Goal: Task Accomplishment & Management: Complete application form

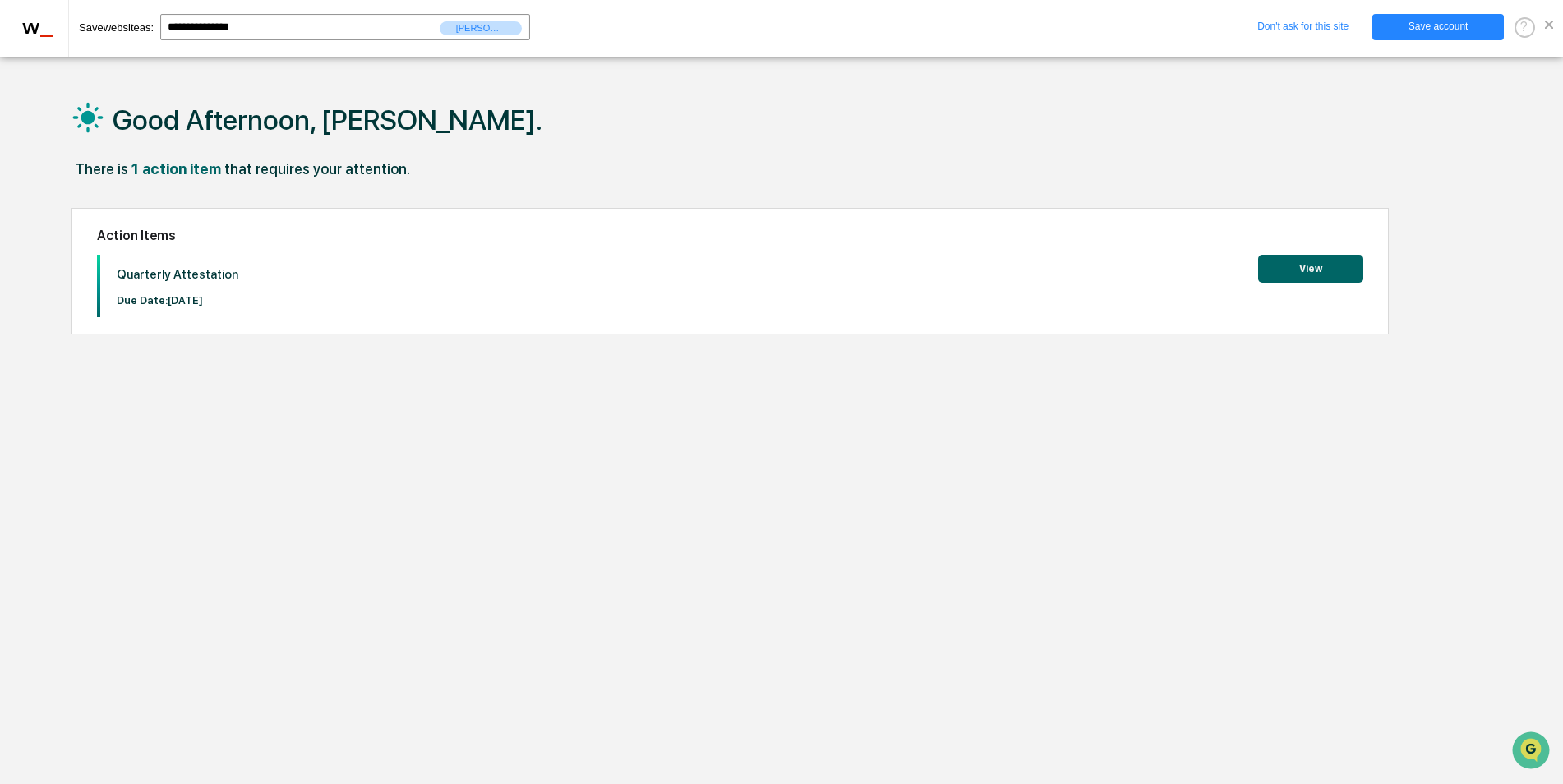
click at [1303, 273] on button "View" at bounding box center [1311, 269] width 105 height 28
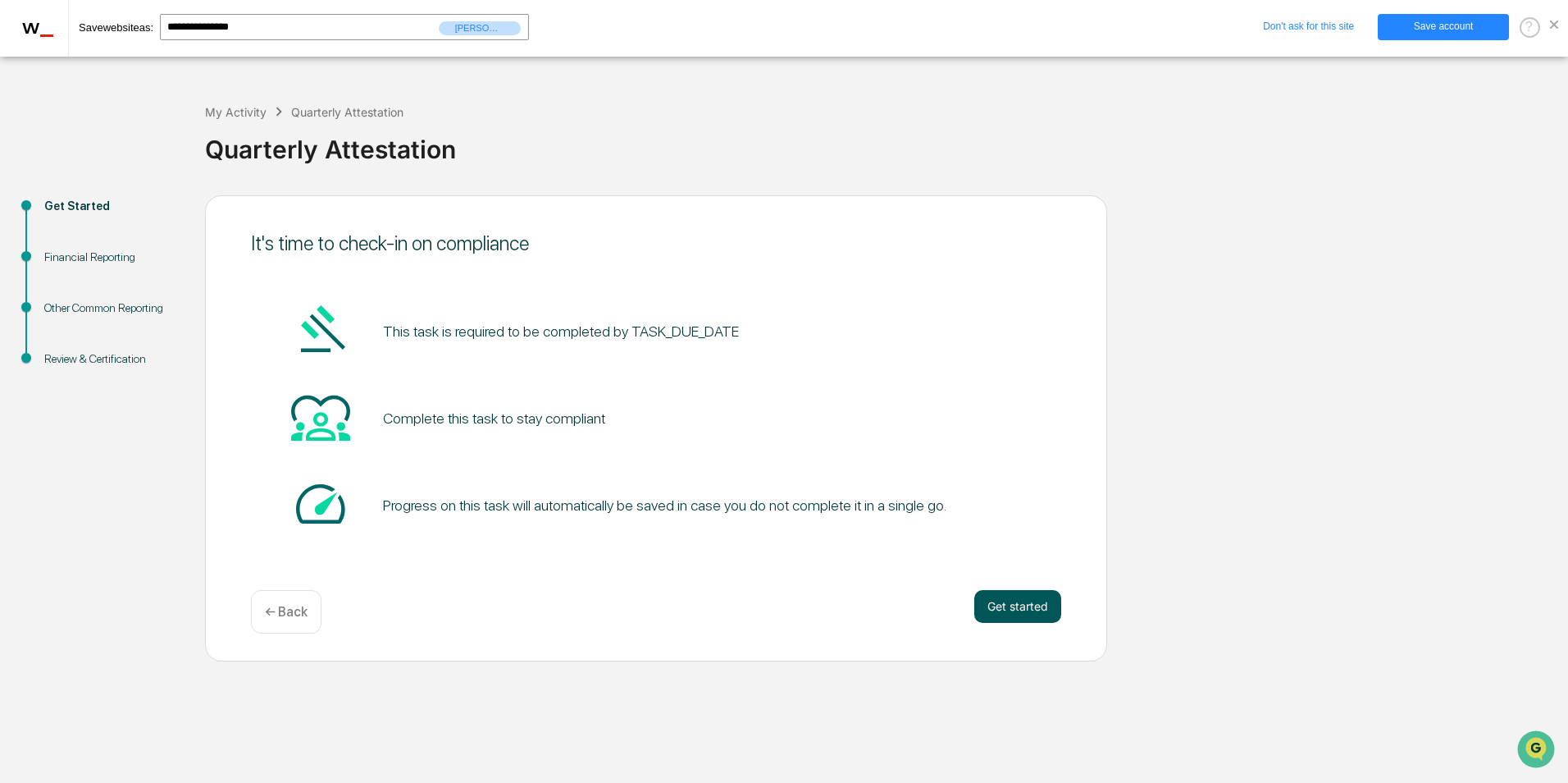
click at [1024, 615] on button "Get started" at bounding box center [1017, 606] width 87 height 33
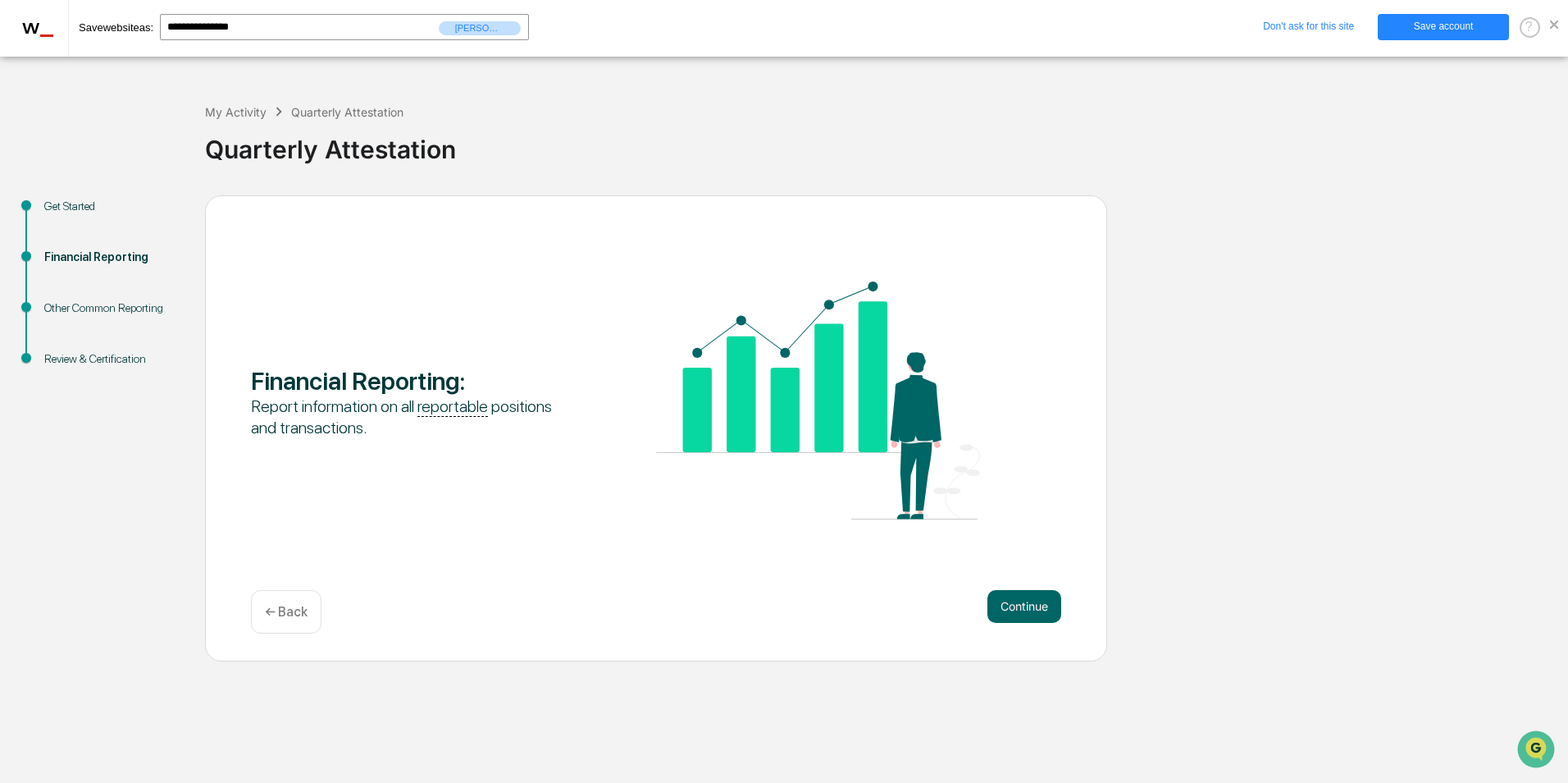
click at [1024, 615] on button "Continue" at bounding box center [1024, 606] width 73 height 33
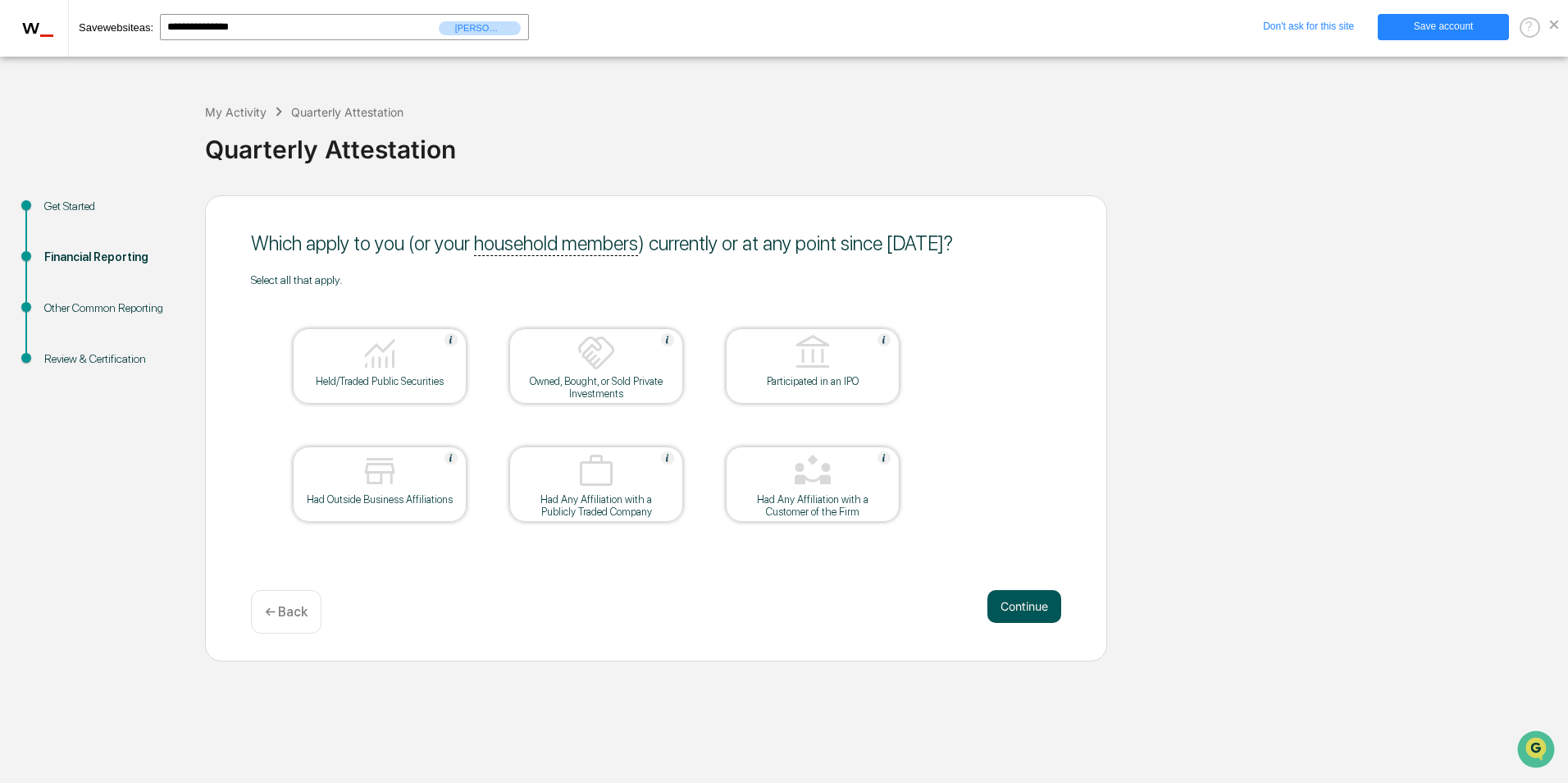
click at [1011, 606] on button "Continue" at bounding box center [1024, 606] width 73 height 33
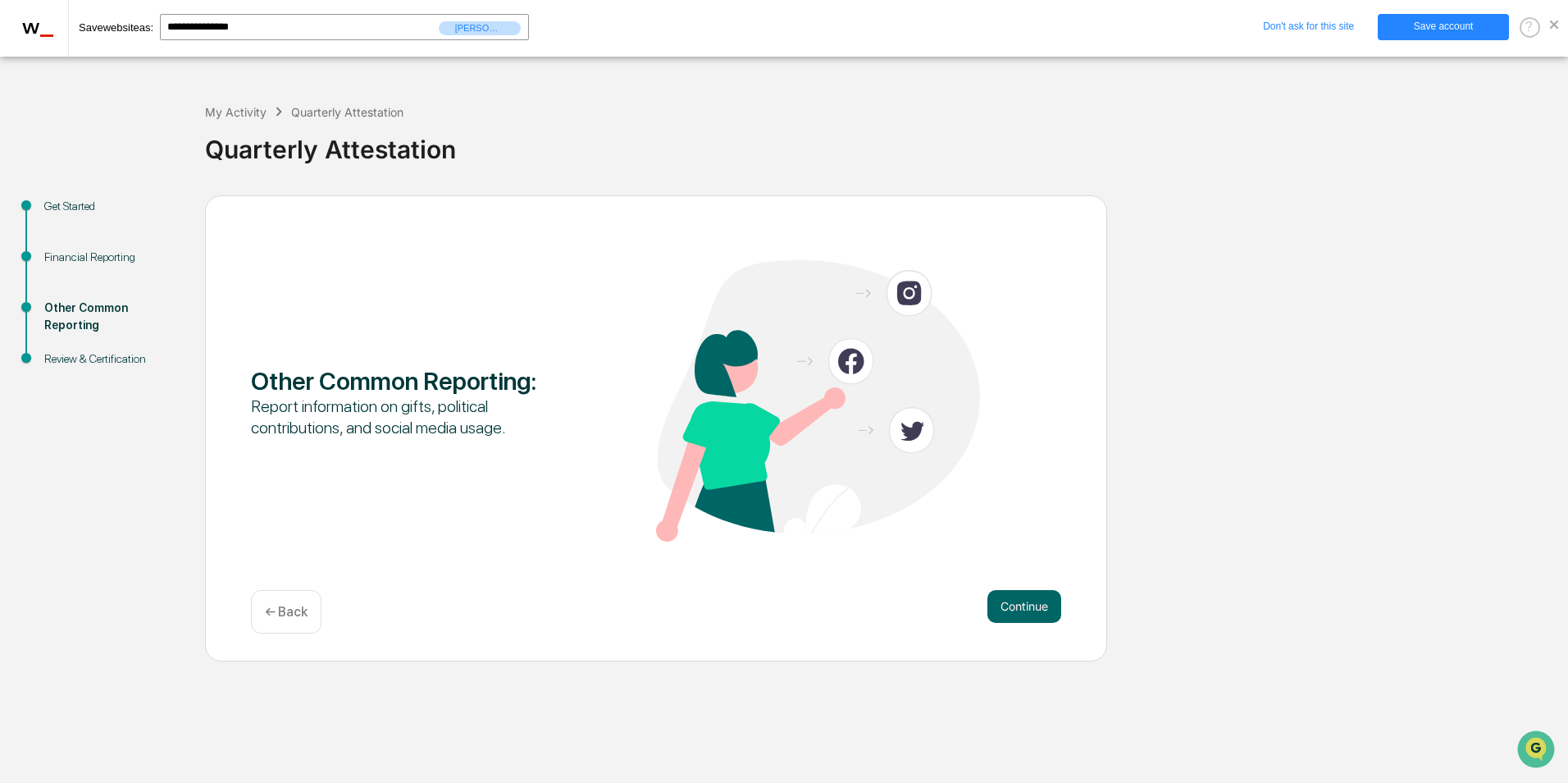
click at [1011, 606] on button "Continue" at bounding box center [1024, 606] width 73 height 33
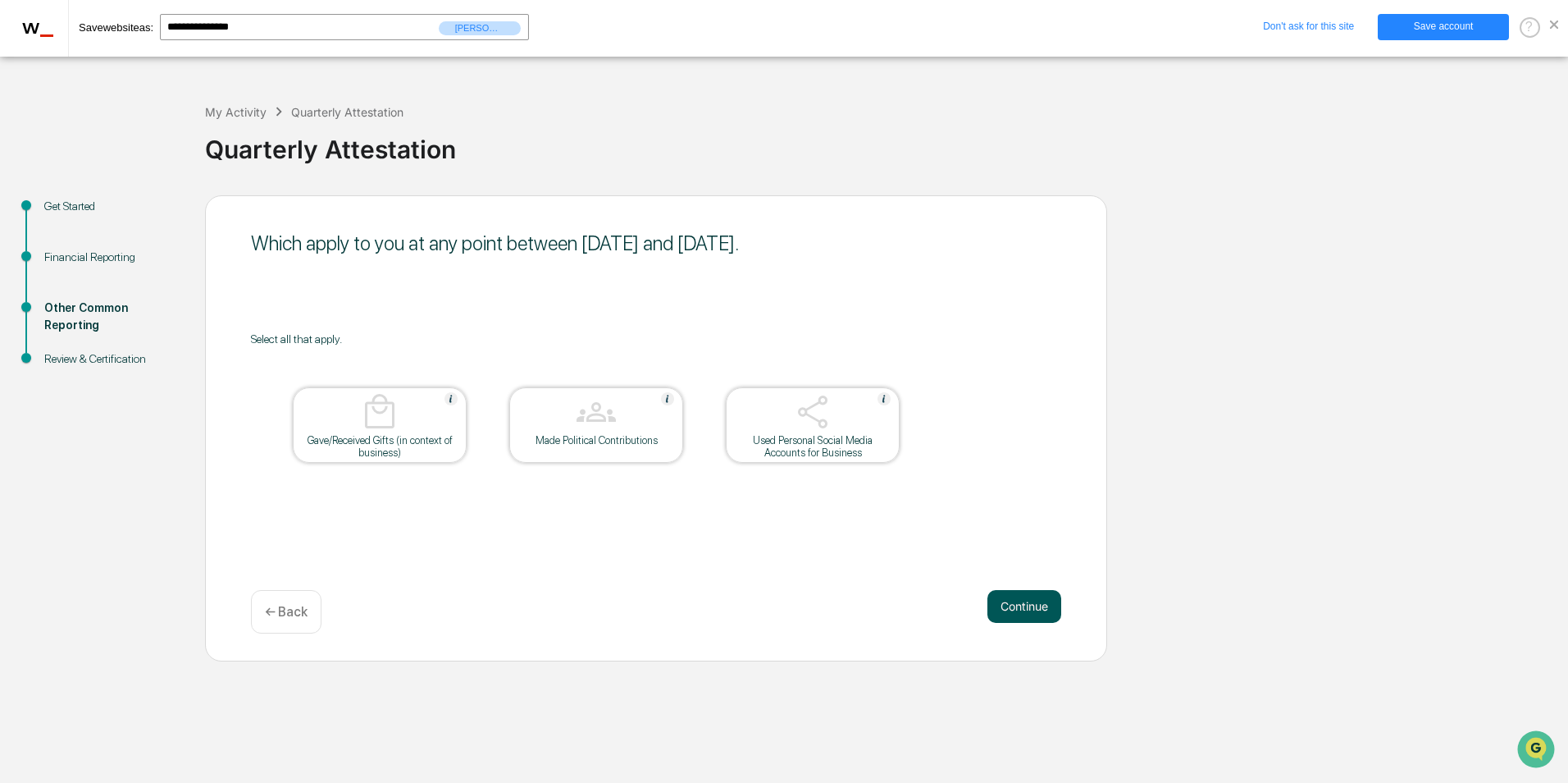
click at [1007, 602] on button "Continue" at bounding box center [1024, 606] width 73 height 33
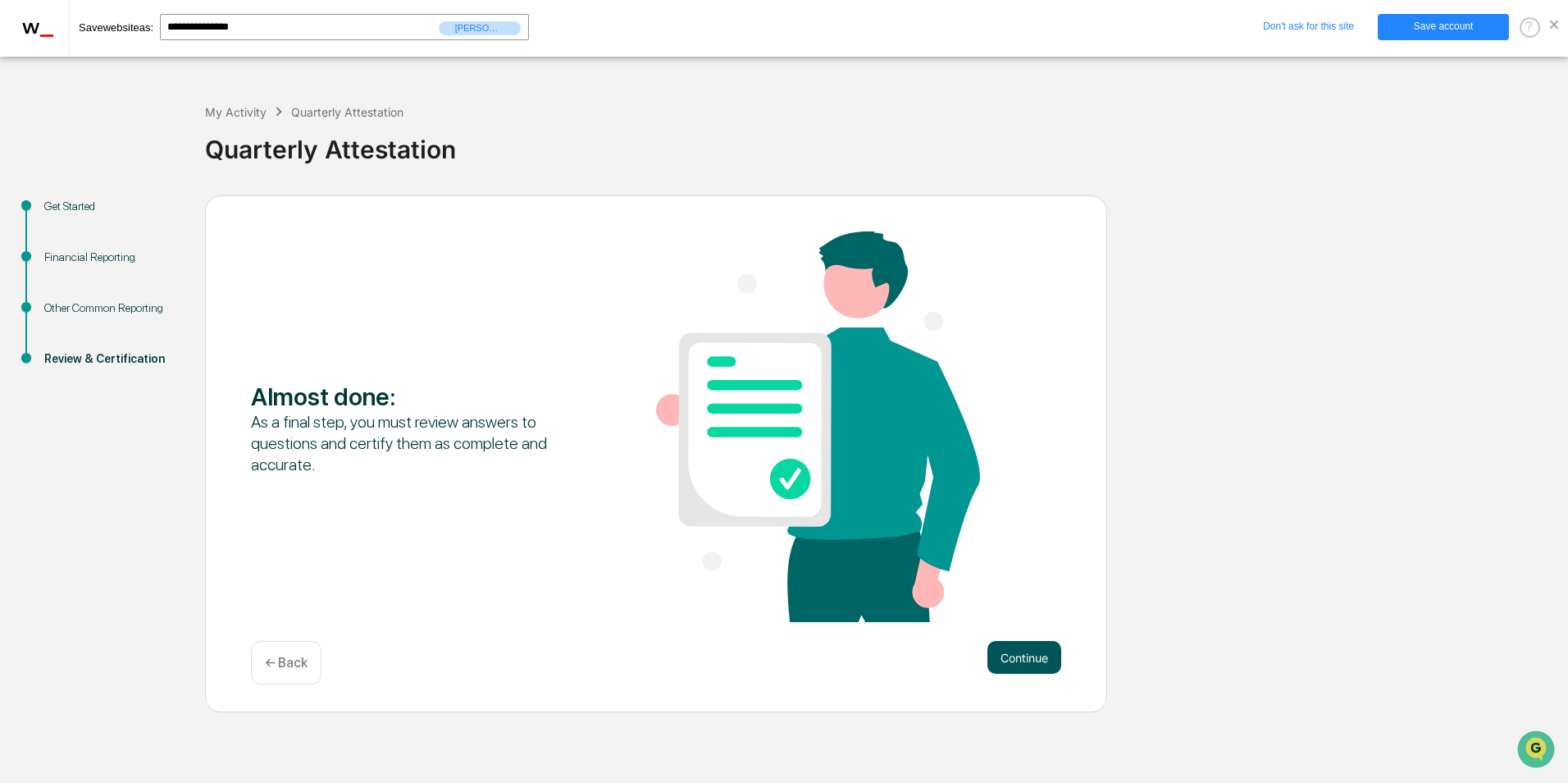
click at [1019, 656] on button "Continue" at bounding box center [1024, 657] width 73 height 33
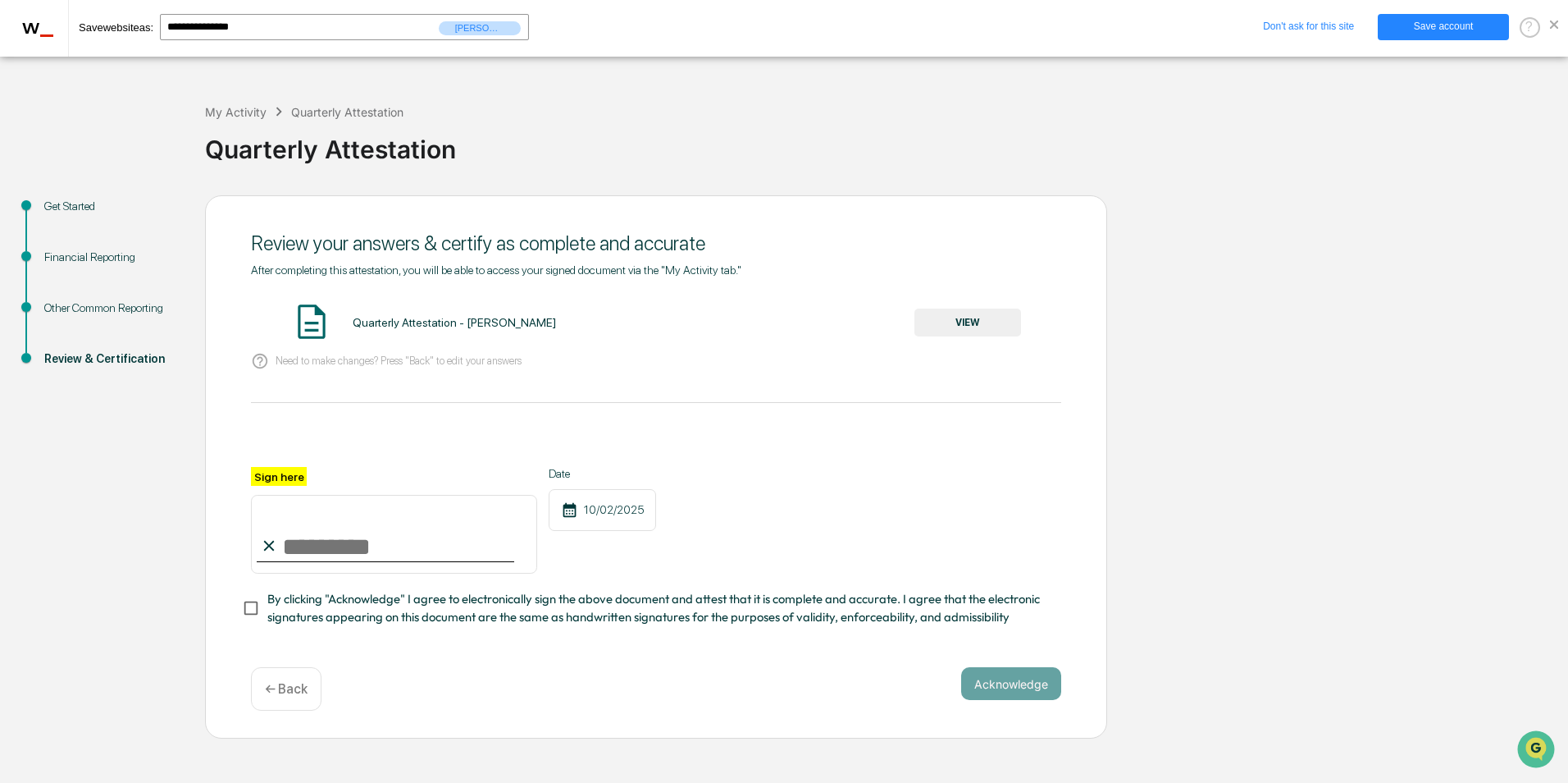
click at [284, 553] on input "Sign here" at bounding box center [394, 534] width 287 height 78
type input "**********"
click at [1043, 683] on button "Acknowledge" at bounding box center [1011, 684] width 100 height 33
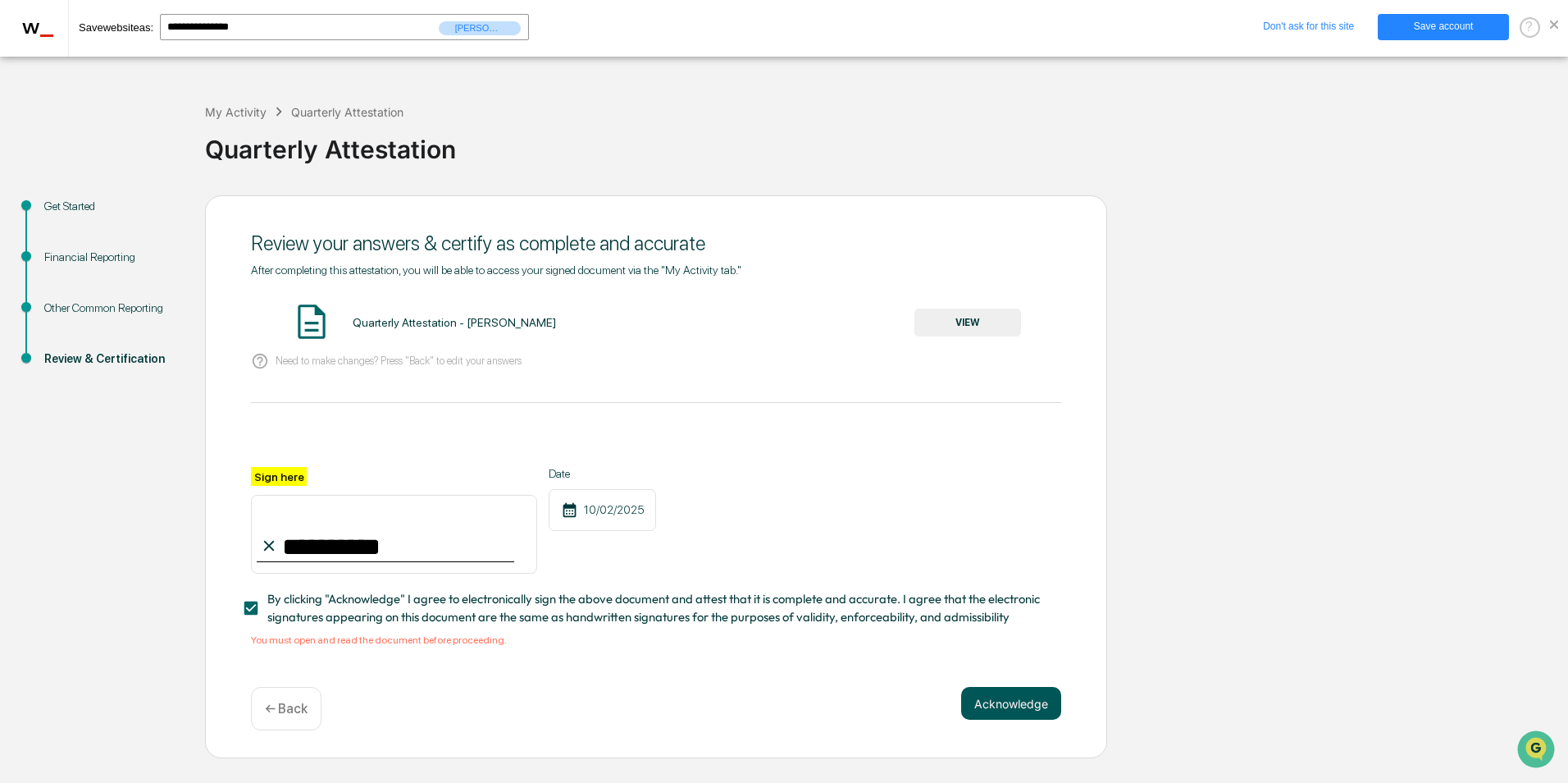
click at [1026, 705] on button "Acknowledge" at bounding box center [1011, 703] width 100 height 33
click at [1000, 324] on button "VIEW" at bounding box center [968, 323] width 107 height 28
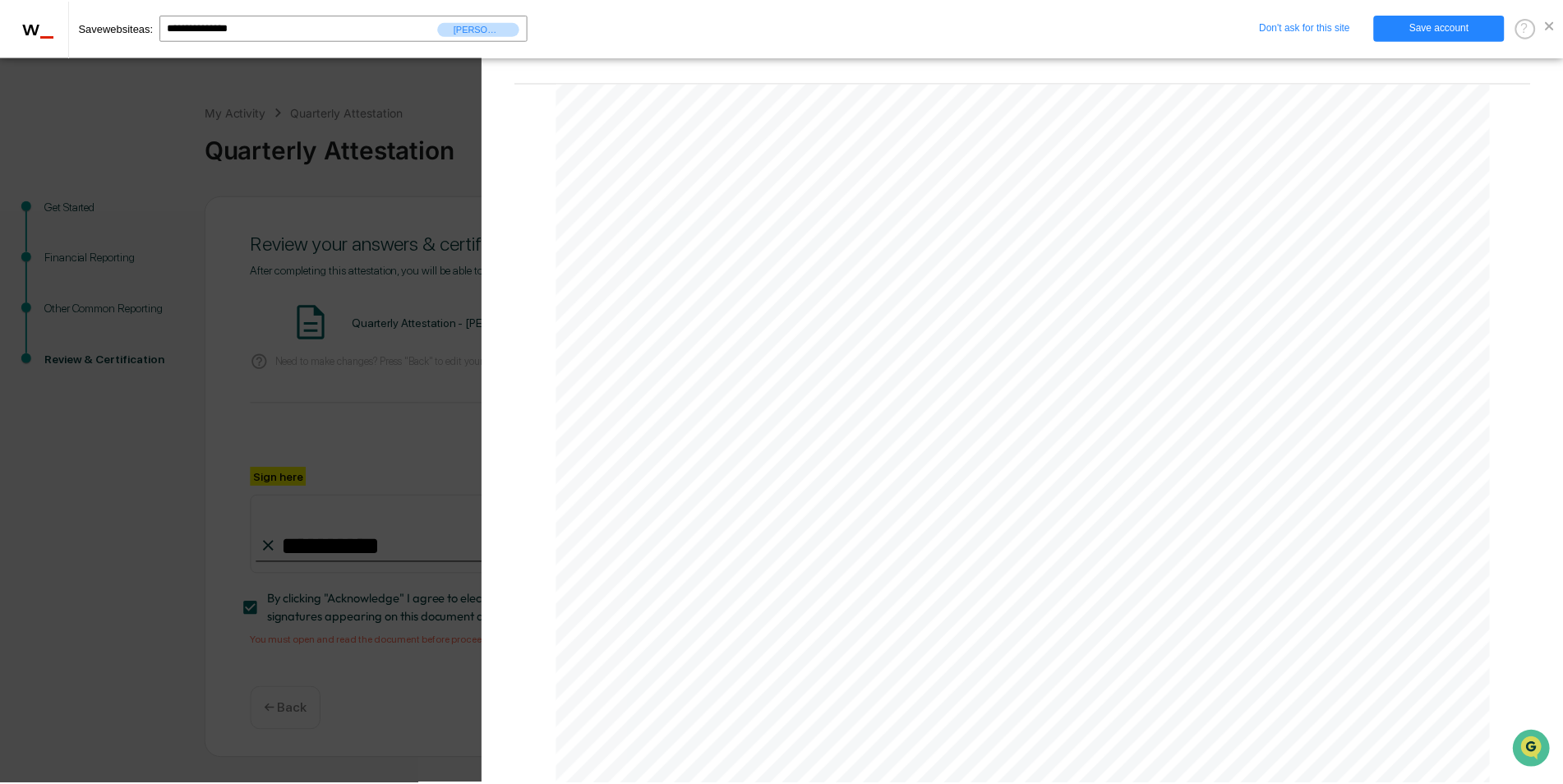
scroll to position [3428, 0]
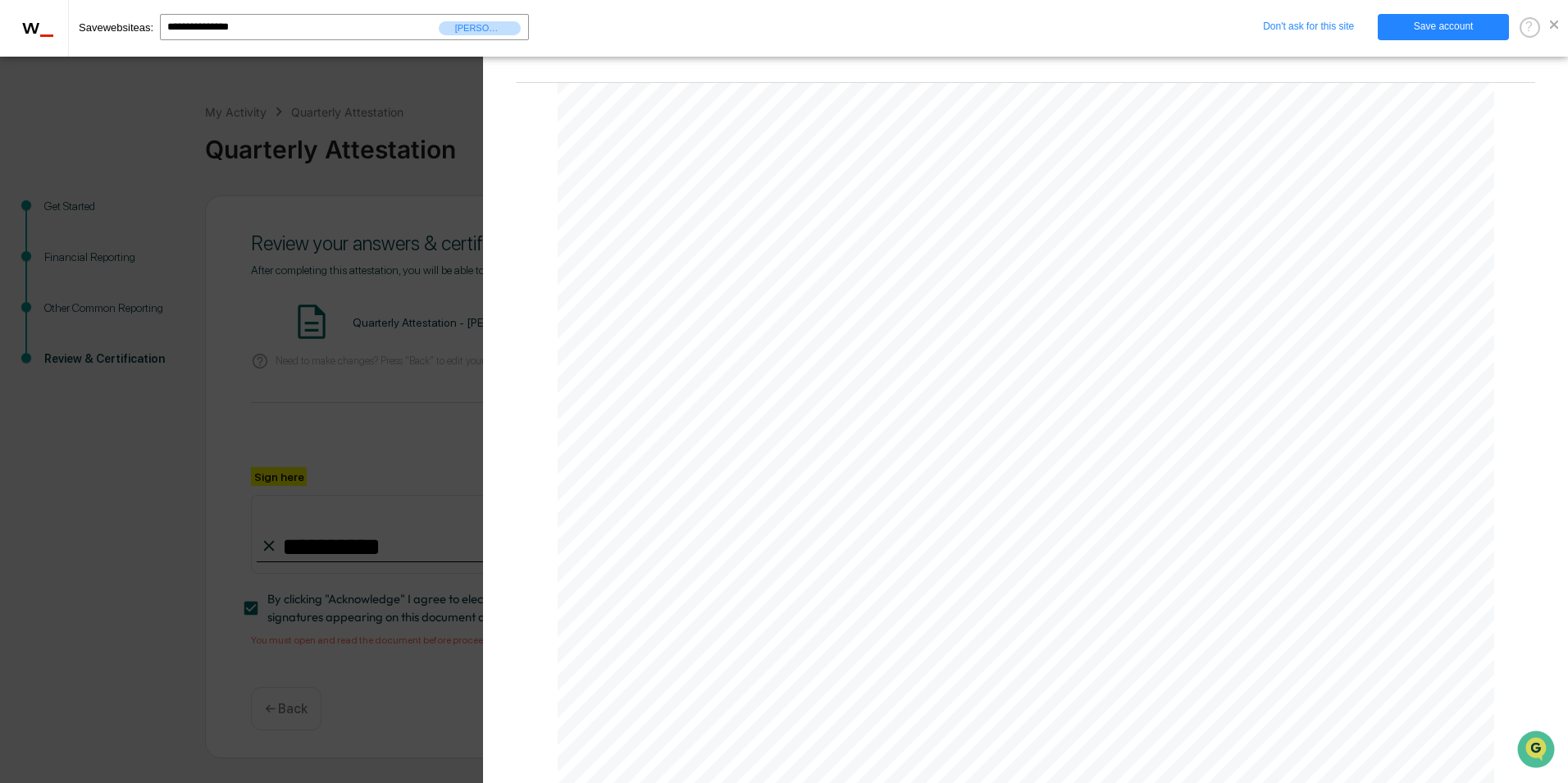
click at [214, 439] on div "Version History [DATE] 06:32 PM [PERSON_NAME] [DATE]_Quarterly Attestation _Irm…" at bounding box center [784, 392] width 1568 height 783
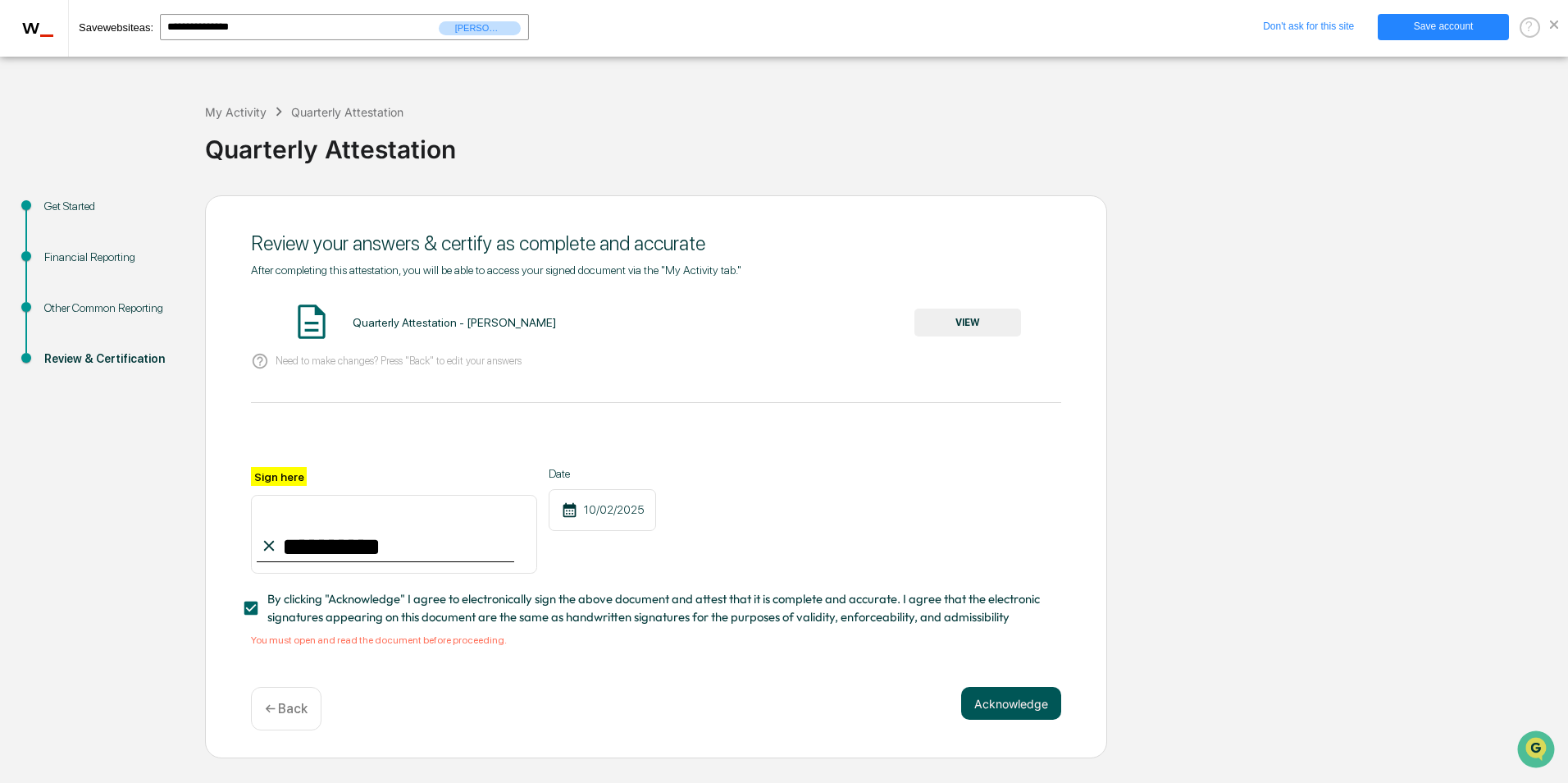
click at [1015, 713] on button "Acknowledge" at bounding box center [1011, 703] width 100 height 33
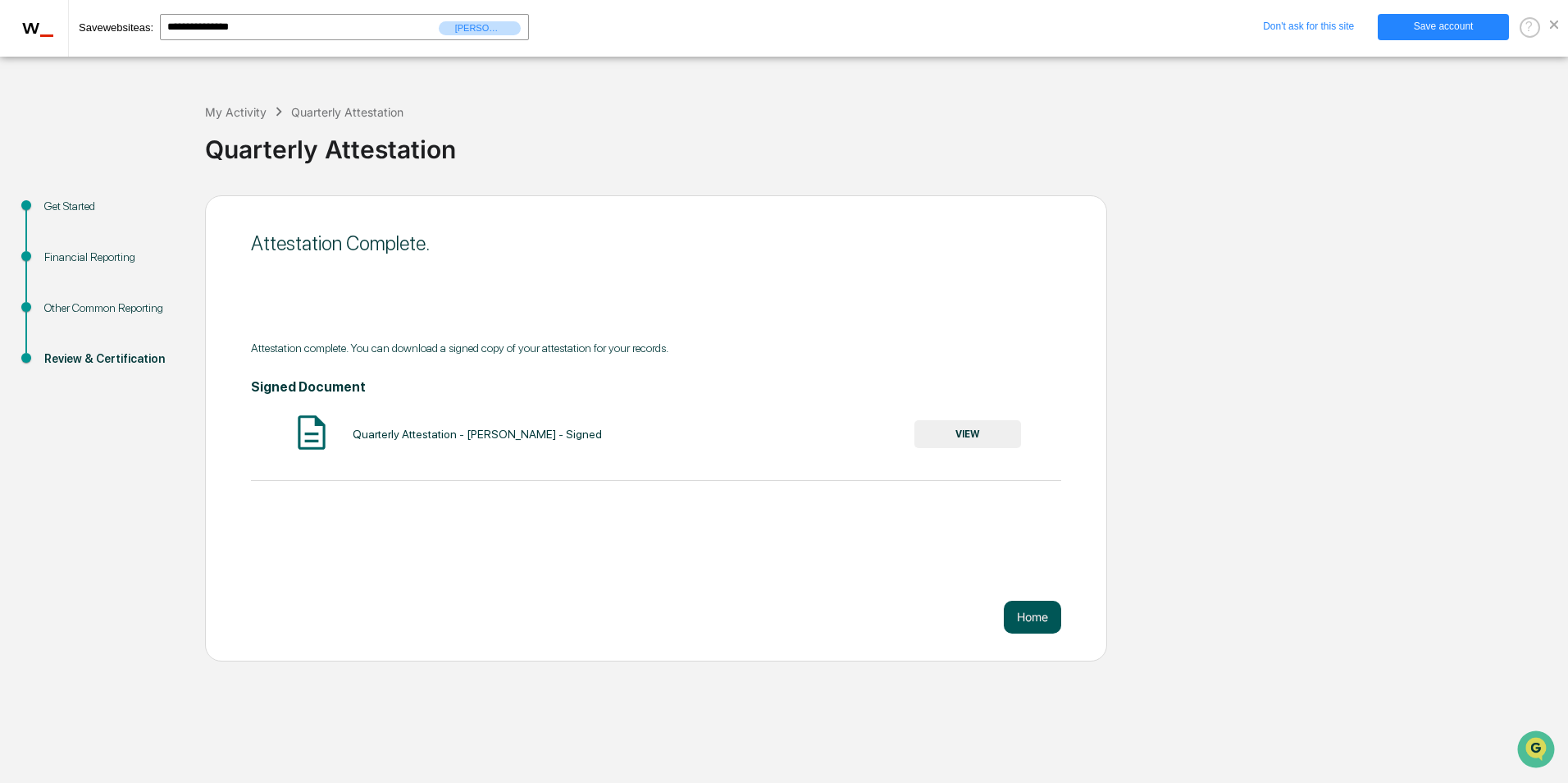
click at [1041, 619] on button "Home" at bounding box center [1033, 617] width 58 height 33
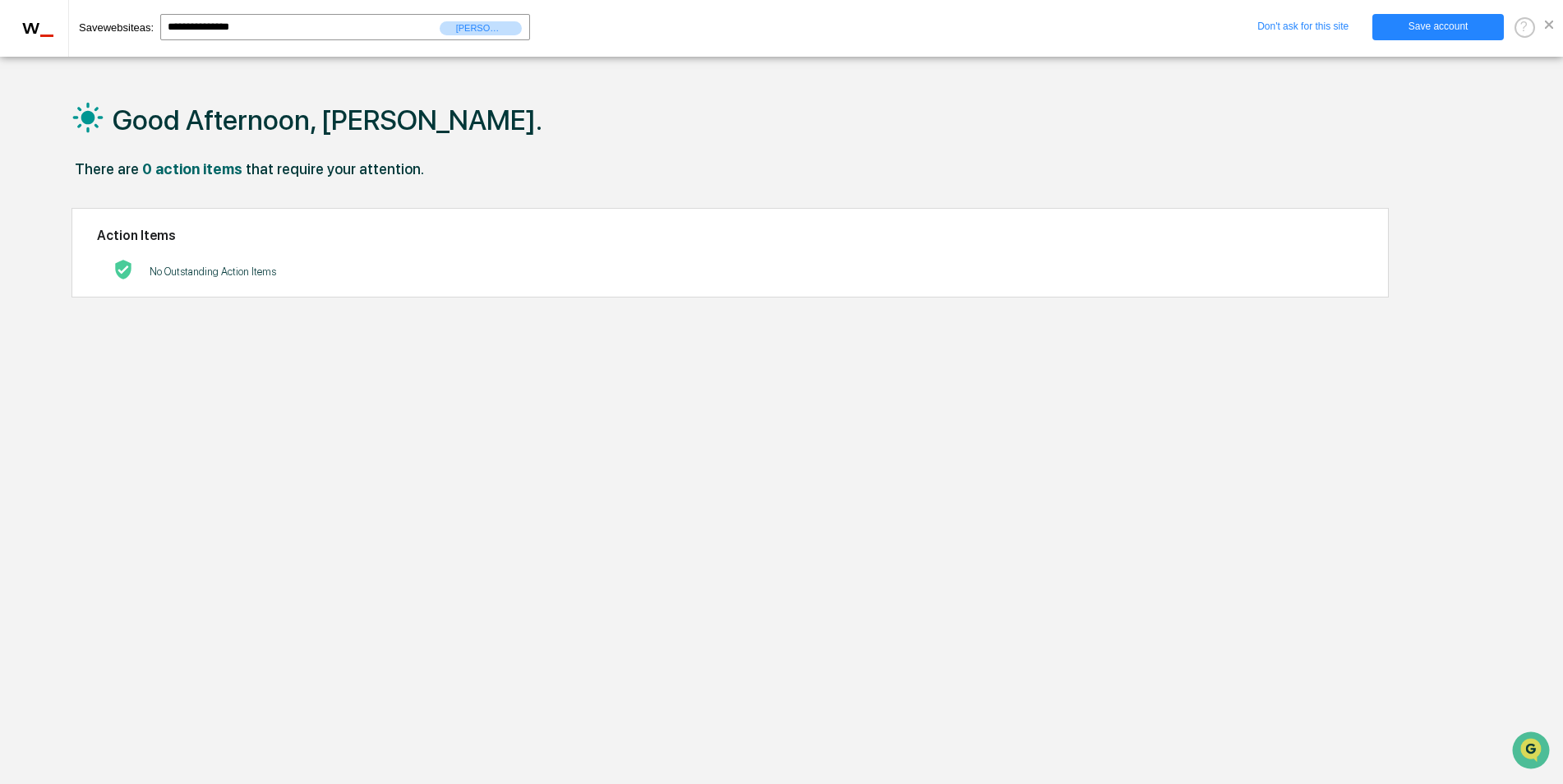
click at [1548, 27] on span at bounding box center [1550, 25] width 8 height 8
